Goal: Transaction & Acquisition: Purchase product/service

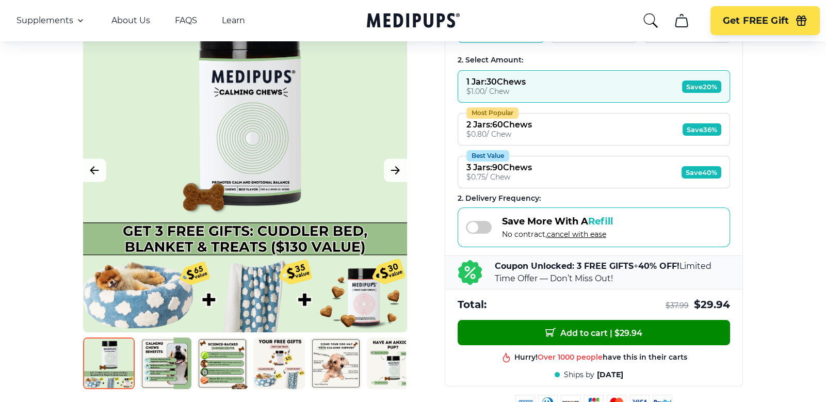
scroll to position [309, 0]
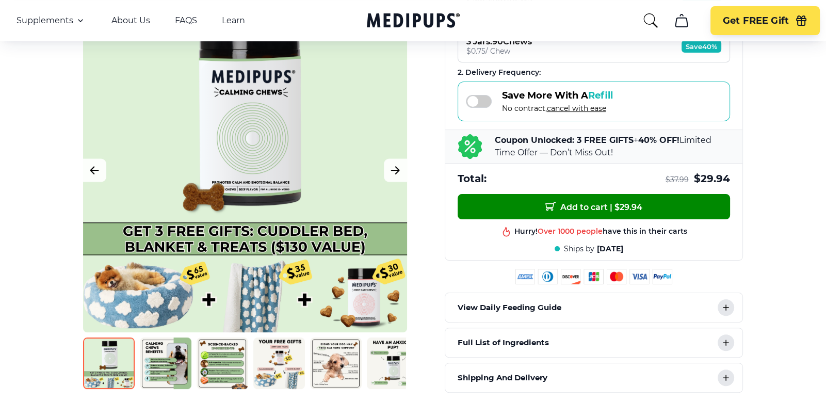
click at [228, 360] on img at bounding box center [223, 363] width 52 height 52
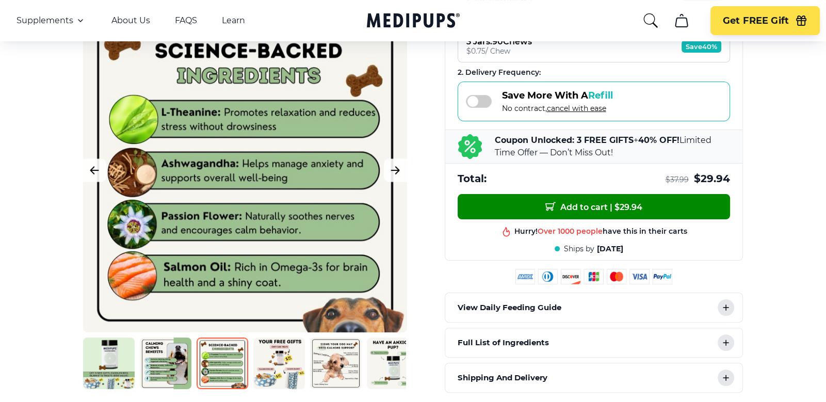
click at [154, 354] on img at bounding box center [166, 363] width 52 height 52
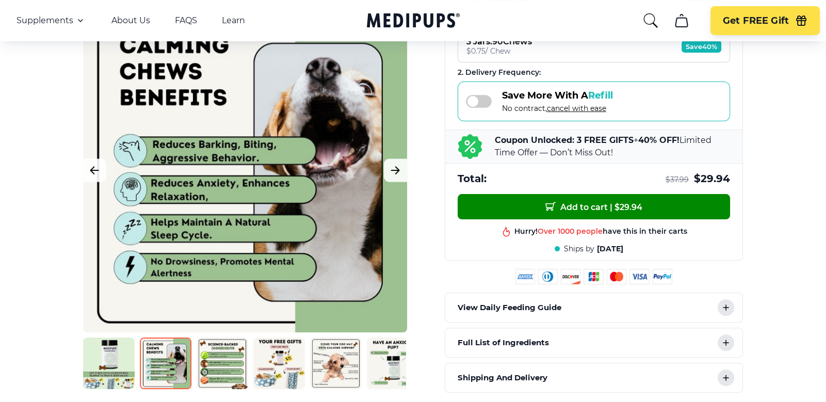
click at [389, 365] on img at bounding box center [393, 363] width 52 height 52
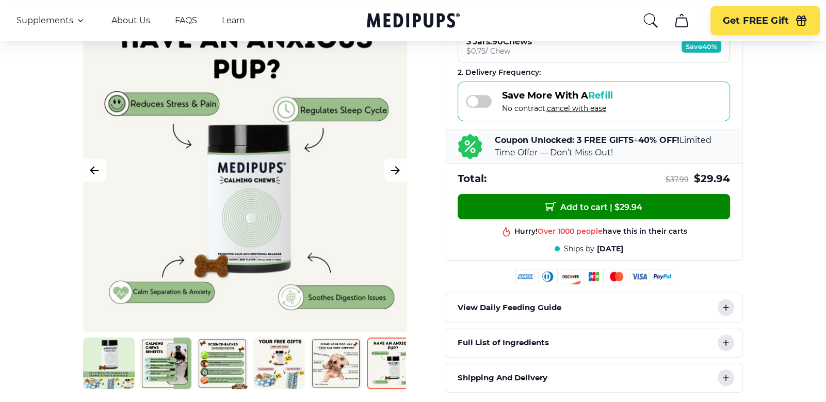
click at [266, 373] on img at bounding box center [279, 363] width 52 height 52
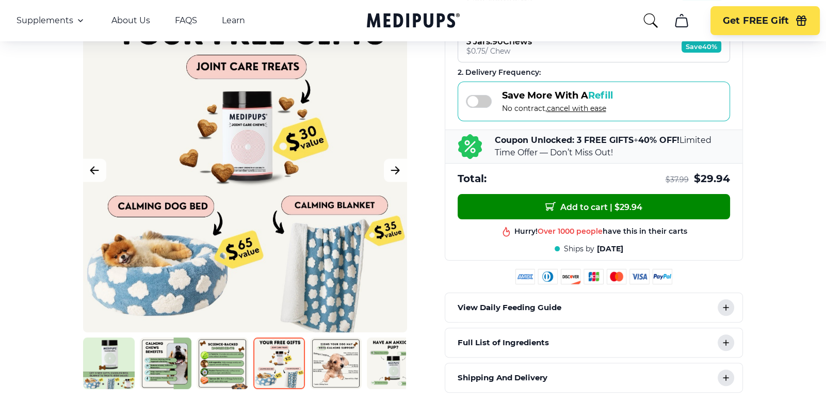
click at [332, 373] on img at bounding box center [336, 363] width 52 height 52
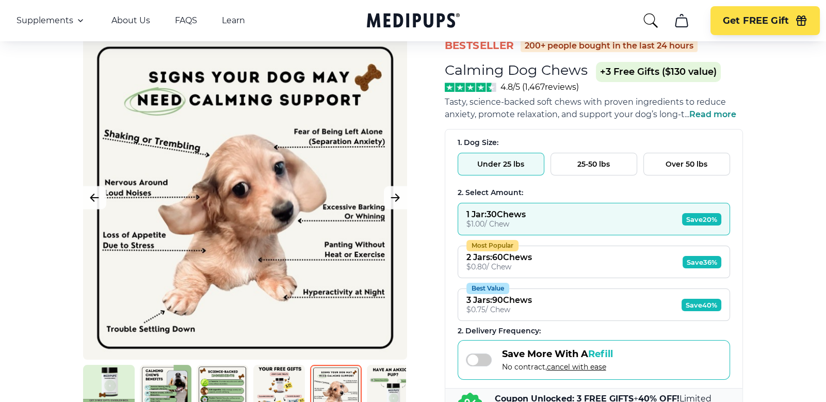
scroll to position [45, 0]
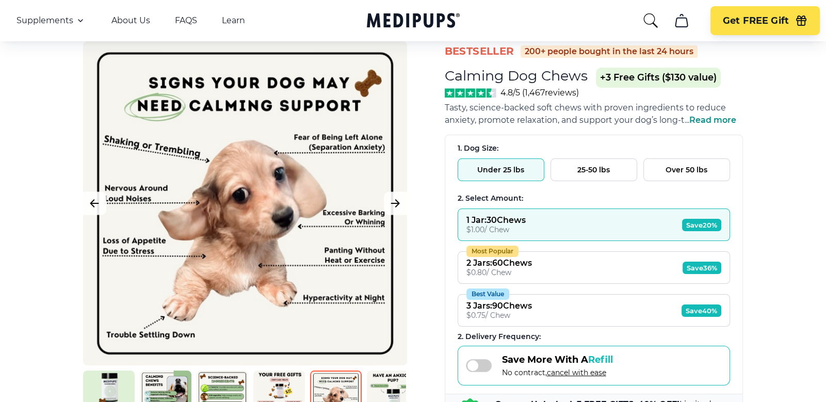
click at [589, 169] on button "25-50 lbs" at bounding box center [593, 169] width 87 height 23
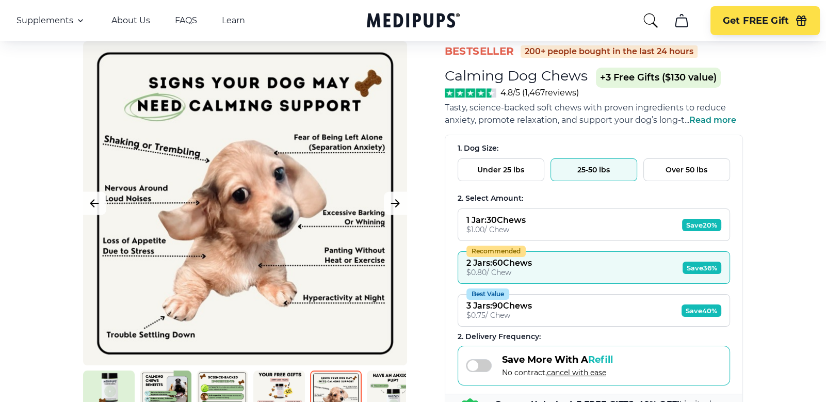
click at [707, 119] on span "Read more" at bounding box center [712, 120] width 47 height 10
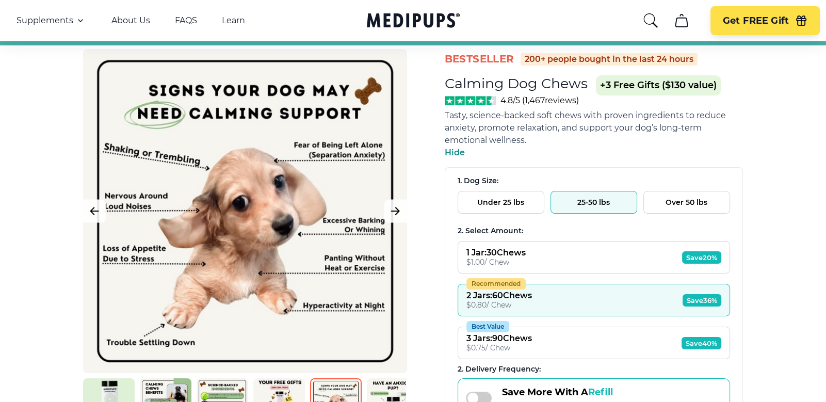
scroll to position [48, 0]
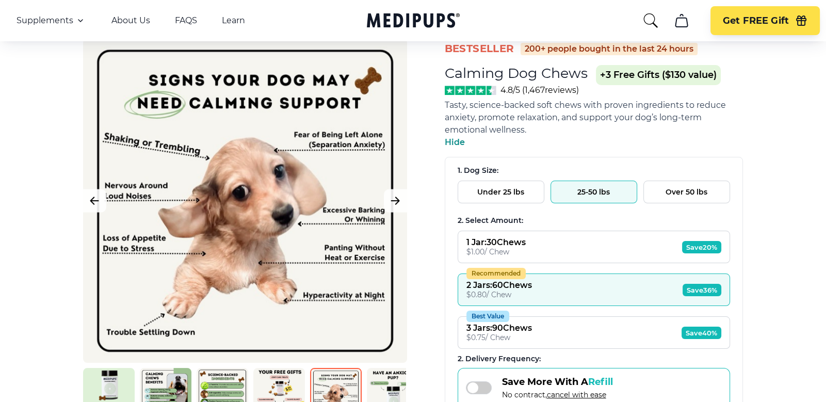
click at [573, 252] on button "1 Jar : 30 Chews $ 1.00 / Chew Save 20%" at bounding box center [594, 247] width 272 height 32
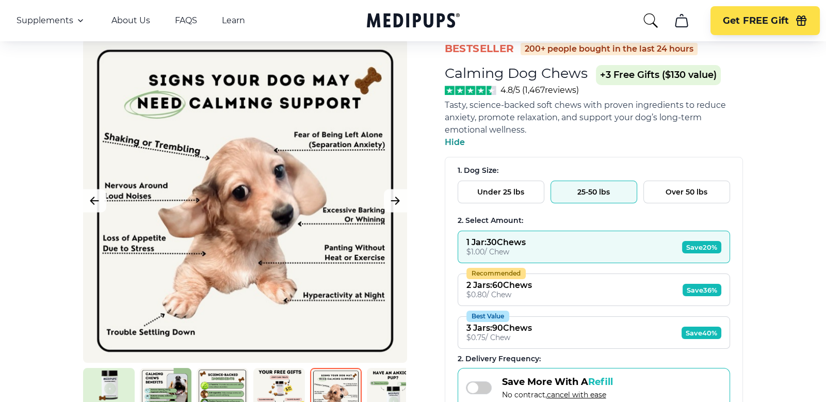
click at [694, 246] on span "Save 20%" at bounding box center [701, 247] width 39 height 12
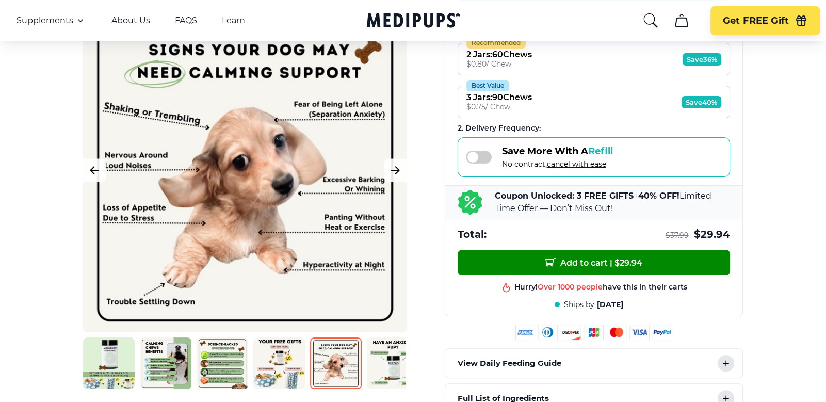
scroll to position [279, 0]
